Goal: Task Accomplishment & Management: Use online tool/utility

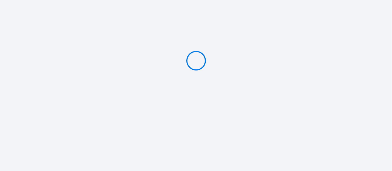
type input "Caution 400 €"
type input "Caution 300 €"
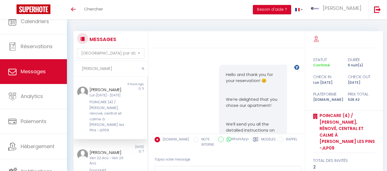
select select "message"
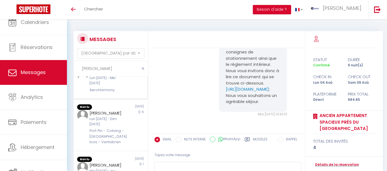
scroll to position [275, 0]
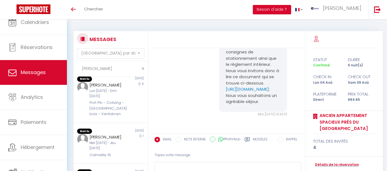
drag, startPoint x: 102, startPoint y: 69, endPoint x: 67, endPoint y: 69, distance: 34.2
click at [67, 69] on div "MESSAGES Trier par date de réservation Trier par date de message simon Non lu 4…" at bounding box center [227, 116] width 320 height 194
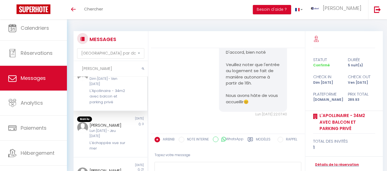
scroll to position [61, 0]
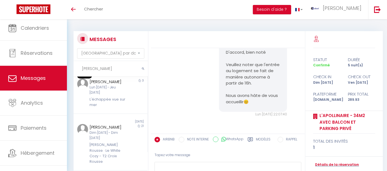
drag, startPoint x: 101, startPoint y: 67, endPoint x: 67, endPoint y: 63, distance: 33.3
click at [67, 63] on div "MESSAGES Trier par date de réservation Trier par date de message Bob Non lu 20 …" at bounding box center [227, 116] width 320 height 194
paste input "Emma"
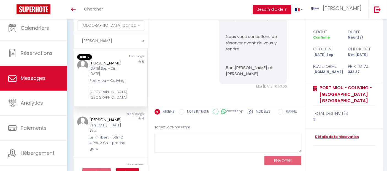
scroll to position [31, 0]
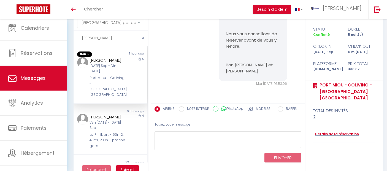
drag, startPoint x: 109, startPoint y: 39, endPoint x: 72, endPoint y: 37, distance: 37.2
click at [72, 37] on div "MESSAGES Trier par date de réservation Trier par date de message Emma Non lu 1 …" at bounding box center [109, 89] width 78 height 176
paste input "Claudi"
type input "Claudia"
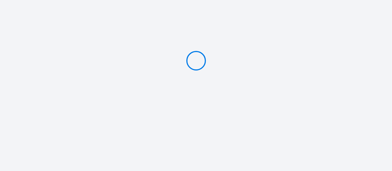
type input "Caution 300 €"
type input "Caution 200 €"
type input "Caution 300 €"
